Goal: Information Seeking & Learning: Learn about a topic

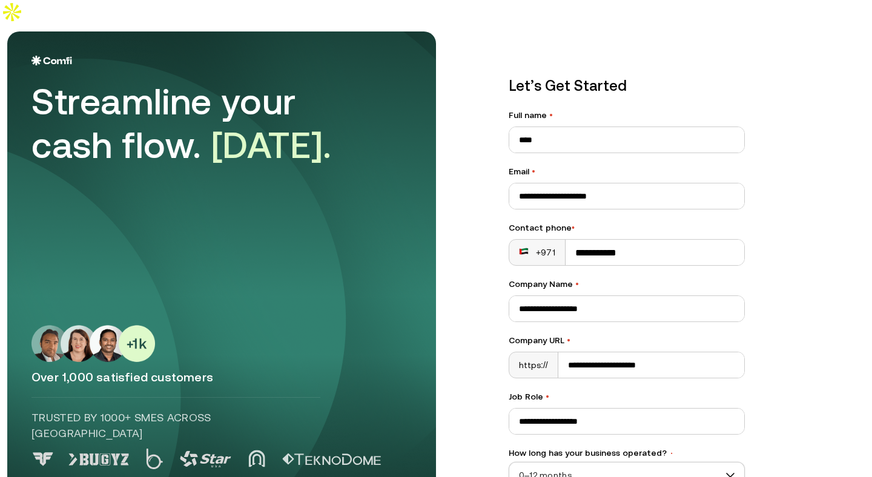
scroll to position [109, 0]
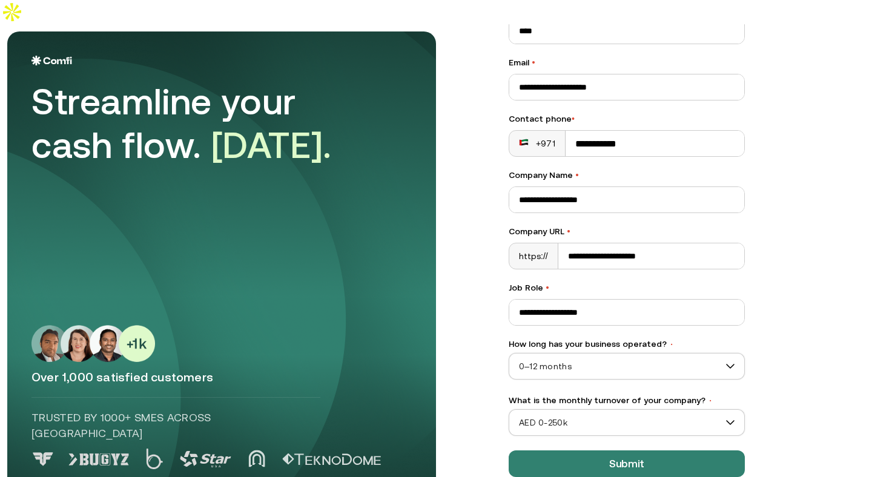
click at [47, 56] on img at bounding box center [51, 61] width 41 height 10
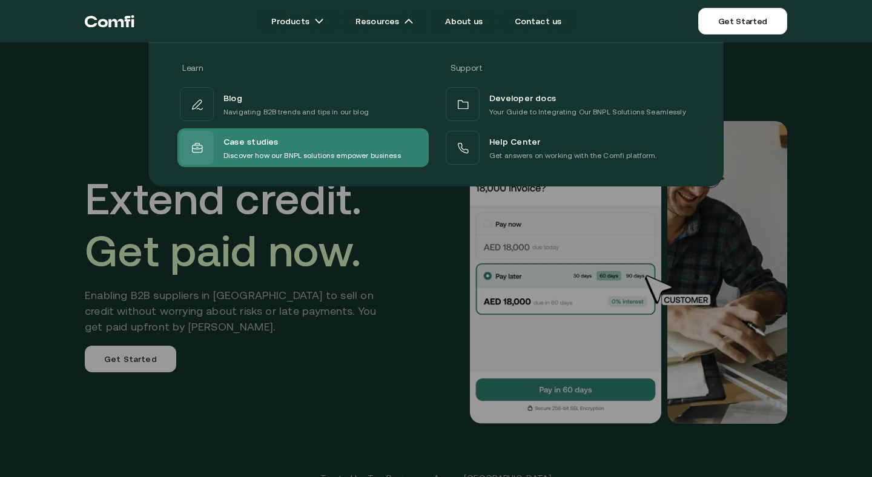
click at [312, 150] on p "Discover how our BNPL solutions empower business" at bounding box center [311, 156] width 177 height 12
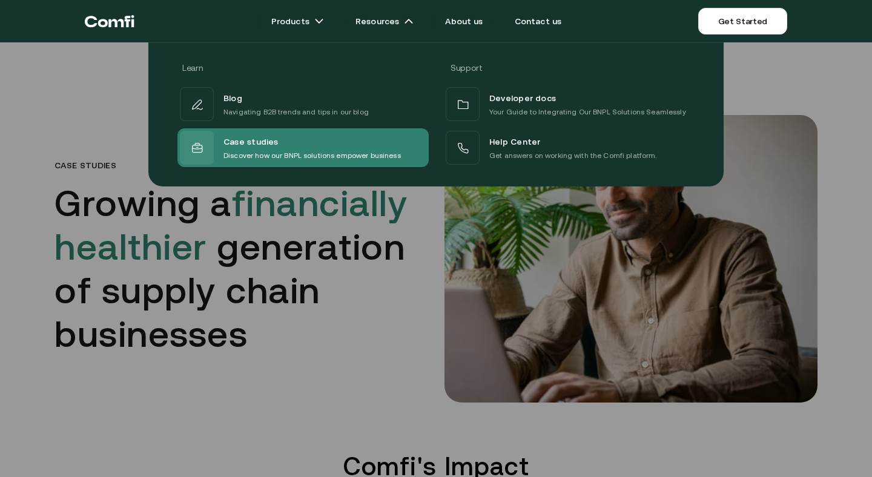
click at [326, 151] on p "Discover how our BNPL solutions empower business" at bounding box center [311, 156] width 177 height 12
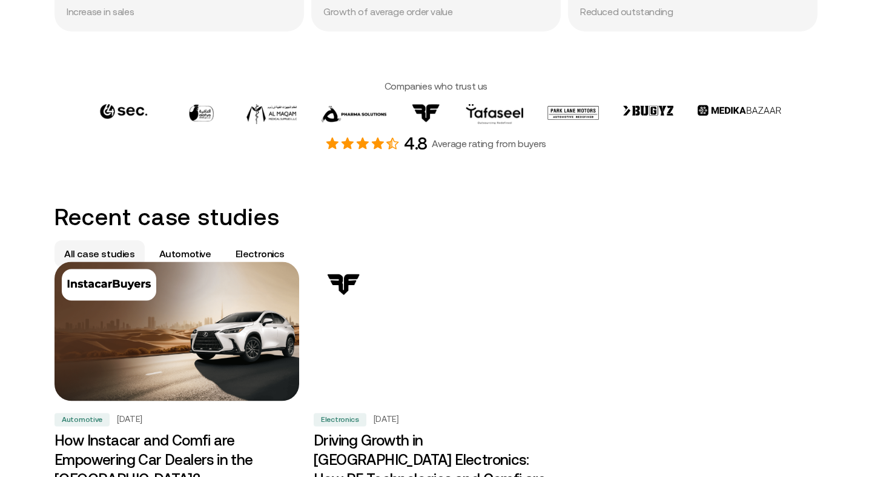
scroll to position [522, 0]
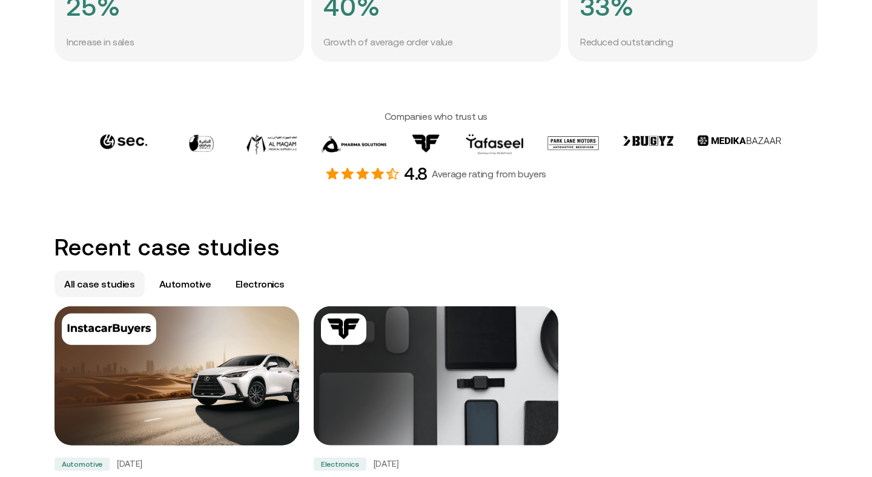
click at [216, 372] on img at bounding box center [176, 375] width 257 height 146
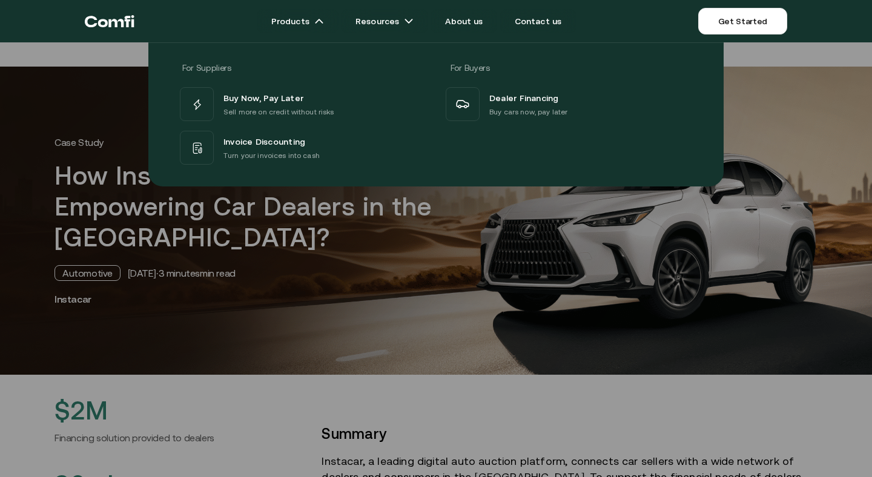
click at [429, 314] on div at bounding box center [436, 280] width 872 height 477
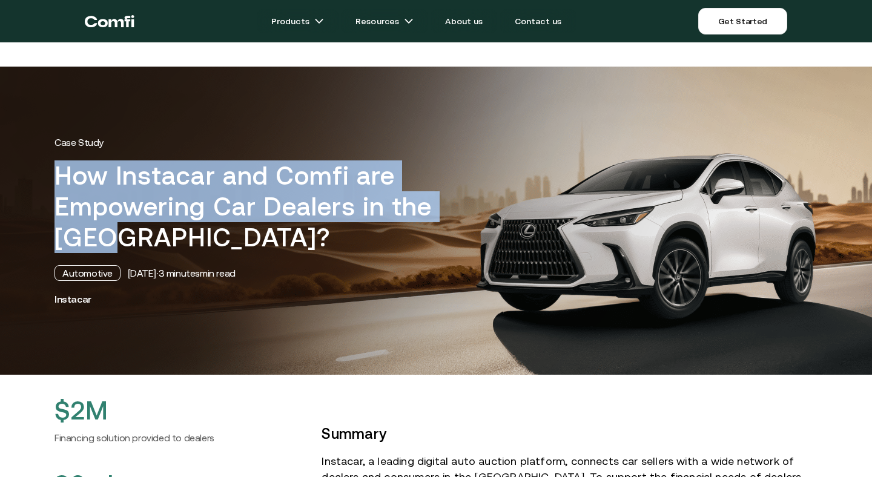
drag, startPoint x: 61, startPoint y: 154, endPoint x: 114, endPoint y: 203, distance: 72.4
click at [114, 203] on h1 "How Instacar and Comfi are Empowering Car Dealers in the [GEOGRAPHIC_DATA]?" at bounding box center [271, 206] width 433 height 93
copy h1 "How Instacar and Comfi are Empowering Car Dealers in the [GEOGRAPHIC_DATA]?"
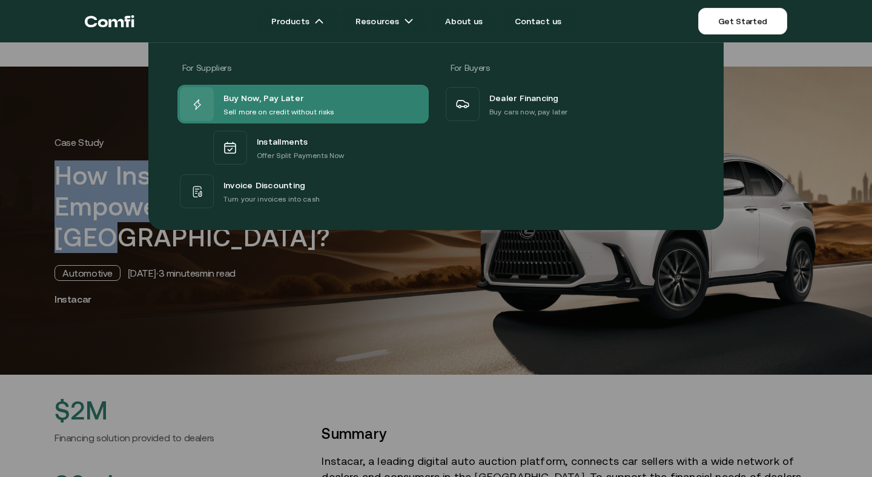
click at [299, 101] on span "Buy Now, Pay Later" at bounding box center [263, 98] width 80 height 16
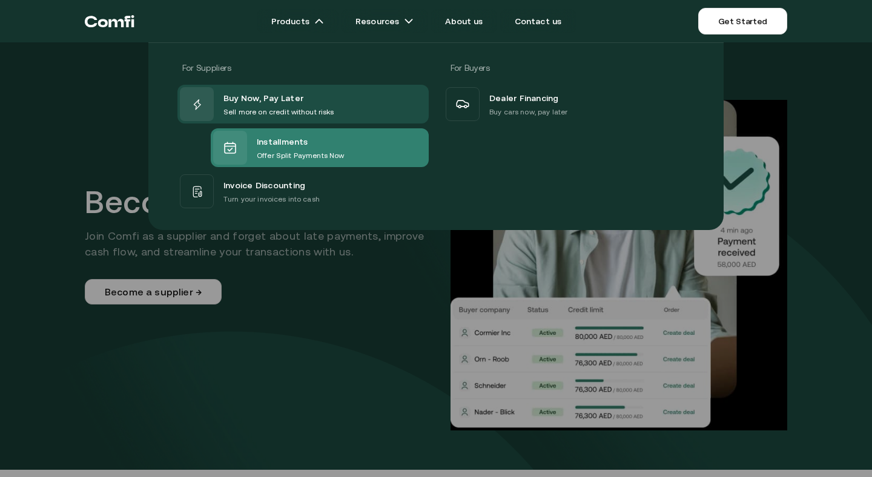
click at [305, 148] on span "Installments" at bounding box center [282, 142] width 51 height 16
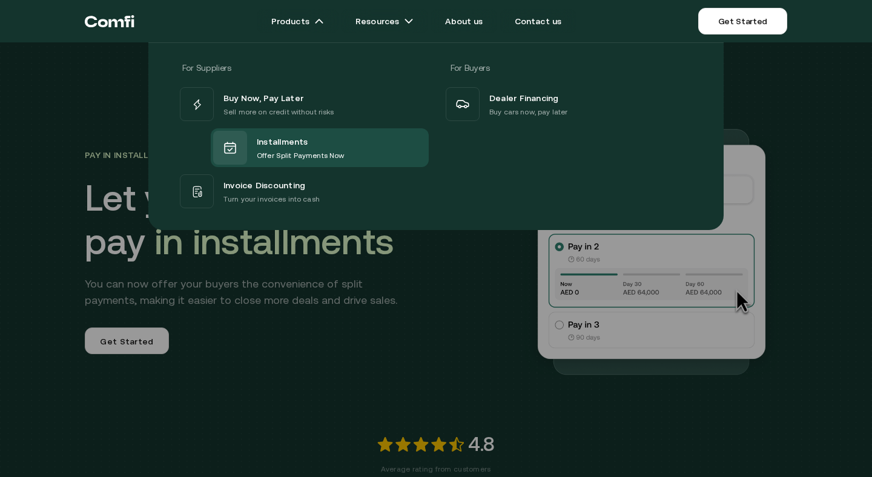
click at [298, 178] on span "Invoice Discounting" at bounding box center [264, 185] width 82 height 16
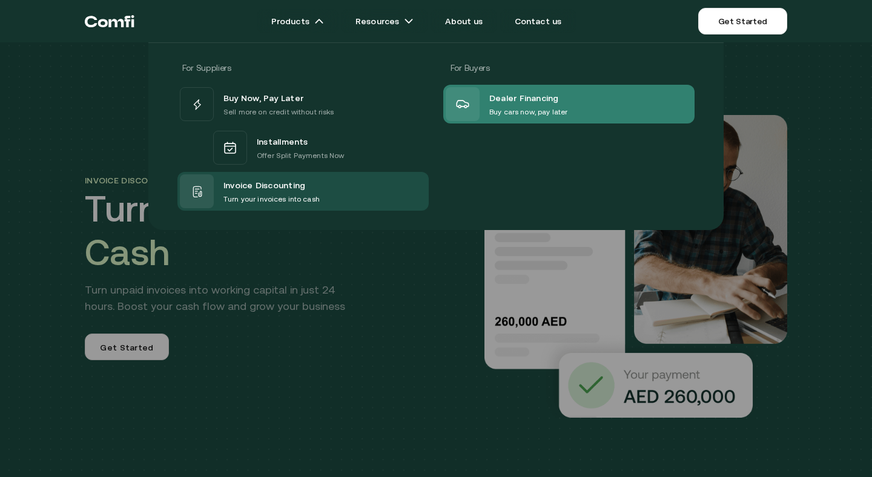
click at [520, 95] on span "Dealer Financing" at bounding box center [524, 98] width 70 height 16
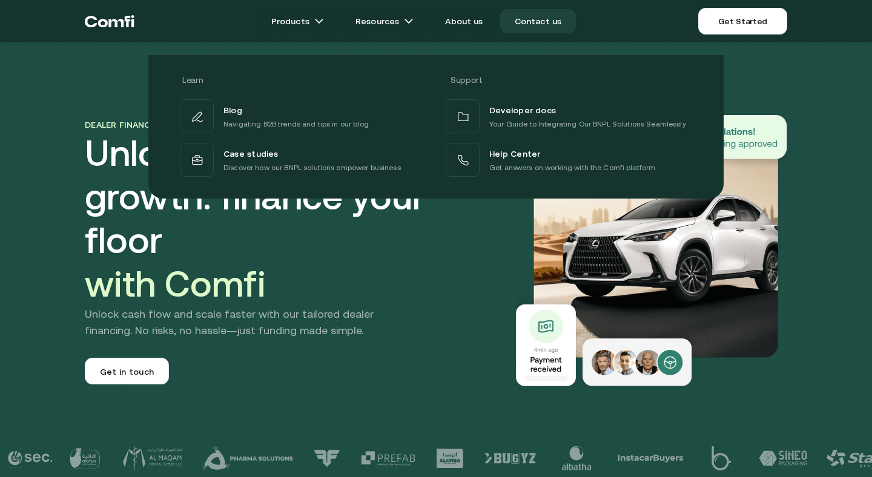
click at [523, 21] on link "Contact us" at bounding box center [538, 21] width 76 height 24
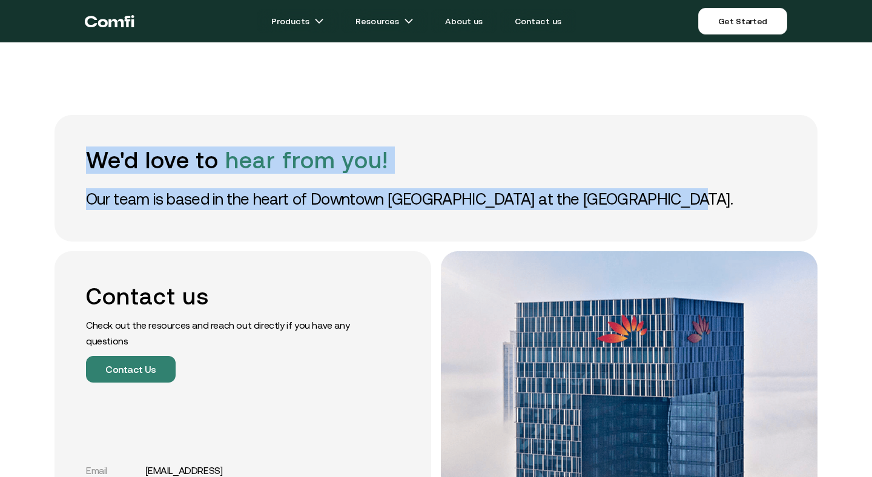
drag, startPoint x: 89, startPoint y: 133, endPoint x: 667, endPoint y: 174, distance: 579.2
click at [667, 174] on div "We'd love to hear from you! Our team is based in the heart of Downtown [GEOGRAP…" at bounding box center [436, 178] width 763 height 127
copy div "We'd love to hear from you! Our team is based in the heart of Downtown [GEOGRAP…"
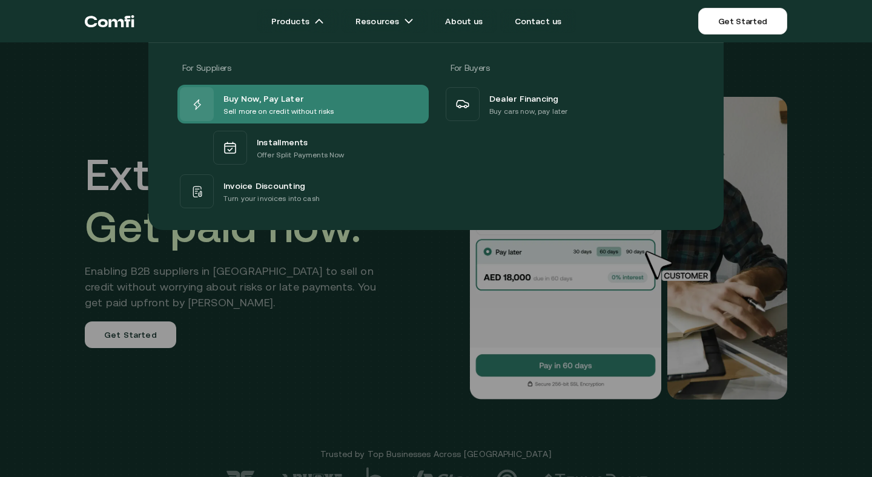
click at [284, 101] on span "Buy Now, Pay Later" at bounding box center [263, 98] width 80 height 15
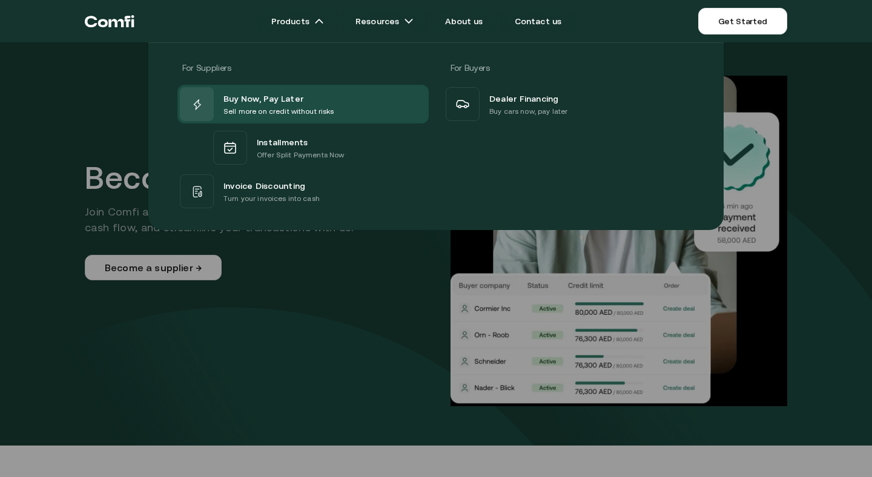
click at [299, 338] on div at bounding box center [436, 280] width 872 height 477
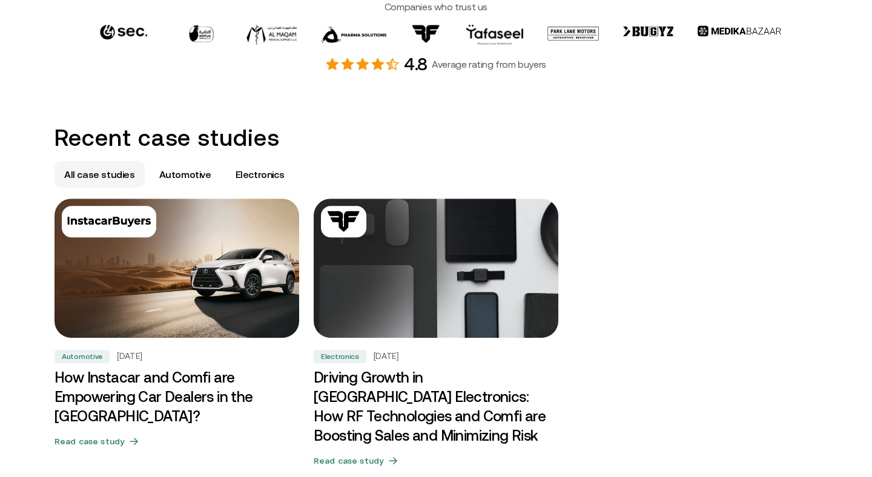
scroll to position [615, 0]
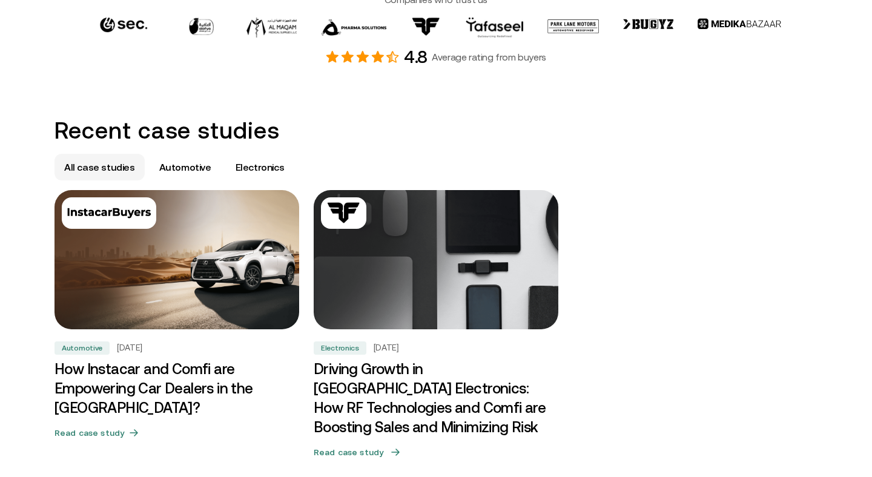
click at [459, 269] on img at bounding box center [436, 260] width 257 height 147
